Goal: Transaction & Acquisition: Obtain resource

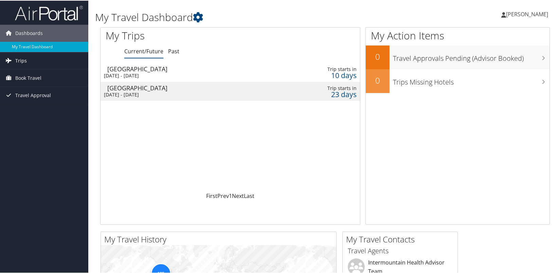
click at [24, 60] on span "Trips" at bounding box center [21, 60] width 12 height 17
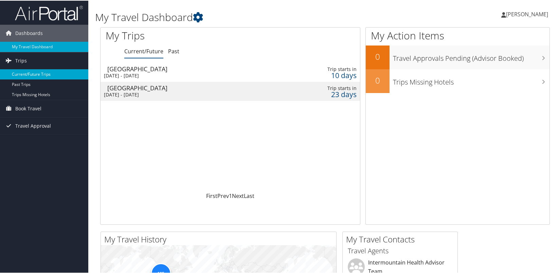
click at [24, 75] on link "Current/Future Trips" at bounding box center [44, 74] width 88 height 10
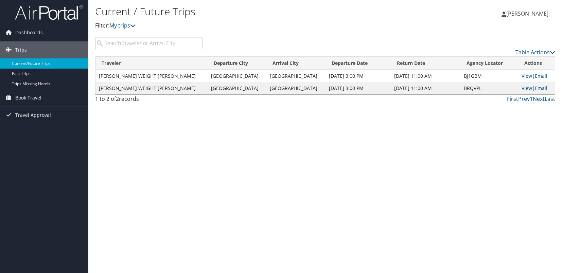
click at [522, 76] on link "View" at bounding box center [527, 76] width 11 height 6
click at [516, 13] on span "[PERSON_NAME]" at bounding box center [527, 13] width 42 height 7
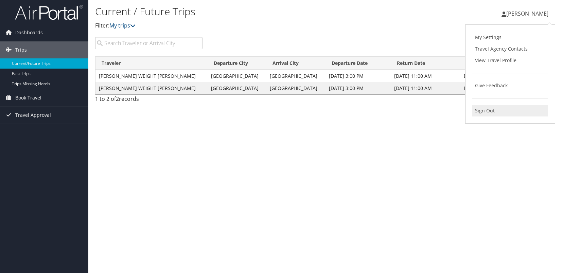
click at [491, 112] on link "Sign Out" at bounding box center [510, 111] width 76 height 12
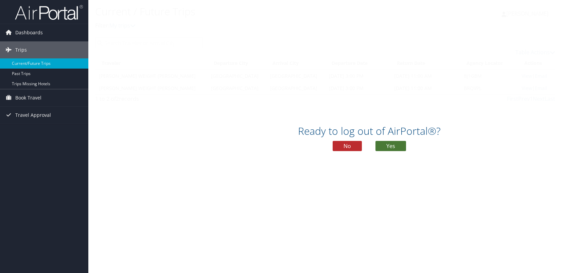
click at [384, 143] on button "Yes" at bounding box center [391, 146] width 31 height 10
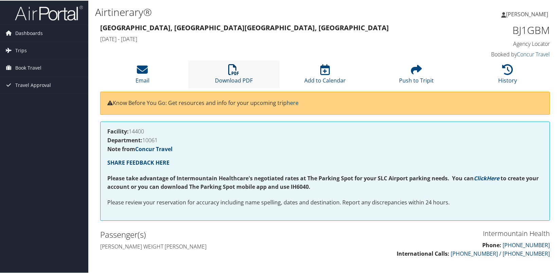
click at [233, 72] on icon at bounding box center [233, 69] width 11 height 11
click at [20, 50] on span "Trips" at bounding box center [21, 49] width 12 height 17
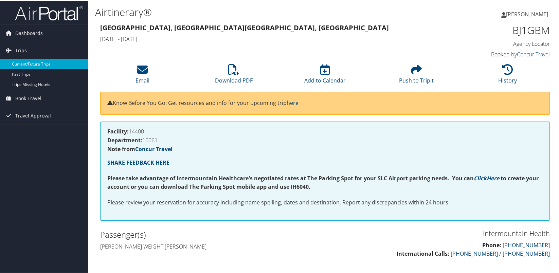
click at [27, 64] on link "Current/Future Trips" at bounding box center [44, 63] width 88 height 10
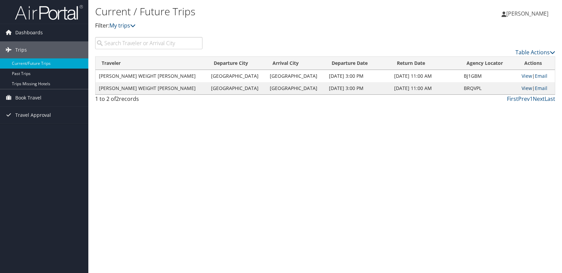
click at [522, 86] on link "View" at bounding box center [527, 88] width 11 height 6
click at [519, 11] on span "[PERSON_NAME]" at bounding box center [527, 13] width 42 height 7
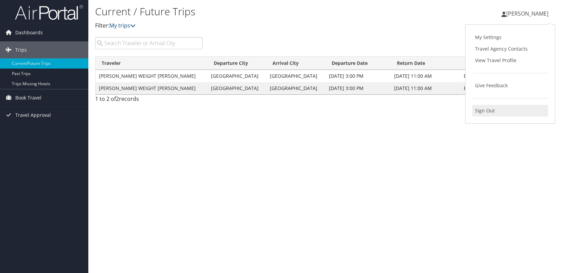
click at [493, 107] on link "Sign Out" at bounding box center [510, 111] width 76 height 12
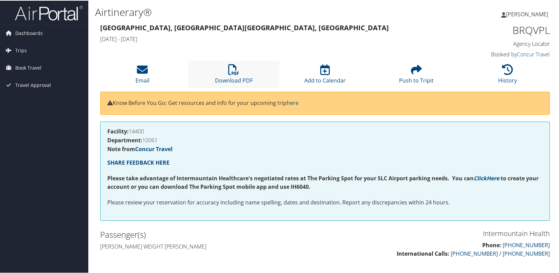
click at [225, 75] on li "Download PDF" at bounding box center [233, 74] width 91 height 28
